Goal: Find specific page/section: Find specific page/section

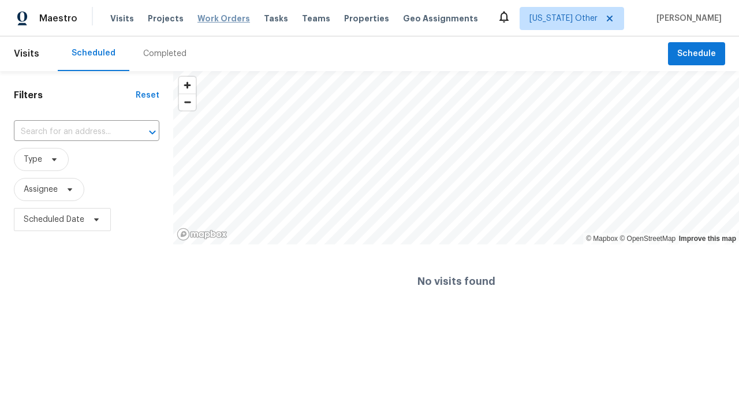
click at [214, 18] on span "Work Orders" at bounding box center [223, 19] width 53 height 12
